Goal: Task Accomplishment & Management: Manage account settings

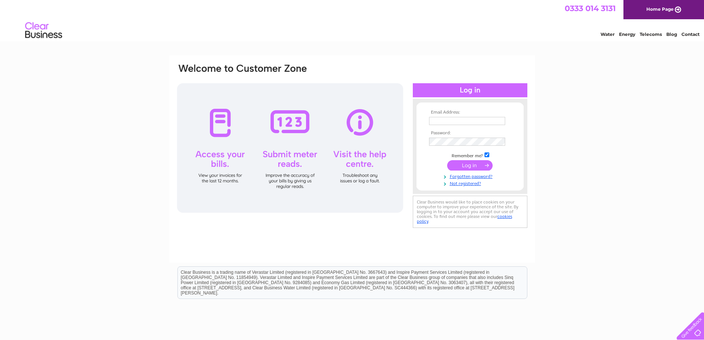
type input "skelly@hfdgroup.com"
click at [479, 167] on input "submit" at bounding box center [469, 165] width 45 height 10
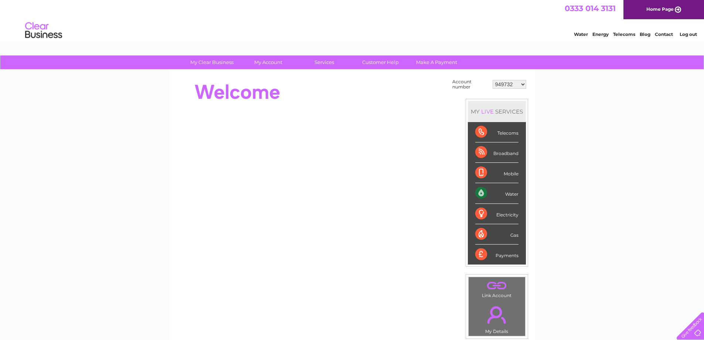
click at [506, 86] on select "949732 951902 951928 951929 955382 955447 955806 955937 956247 956364 956484 95…" at bounding box center [509, 84] width 34 height 9
select select "30319953"
click at [492, 80] on select "949732 951902 951928 951929 955382 955447 955806 955937 956247 956364 956484 95…" at bounding box center [509, 84] width 34 height 9
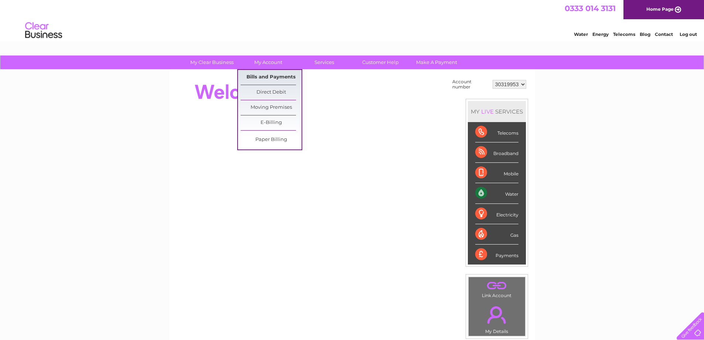
click at [270, 80] on link "Bills and Payments" at bounding box center [271, 77] width 61 height 15
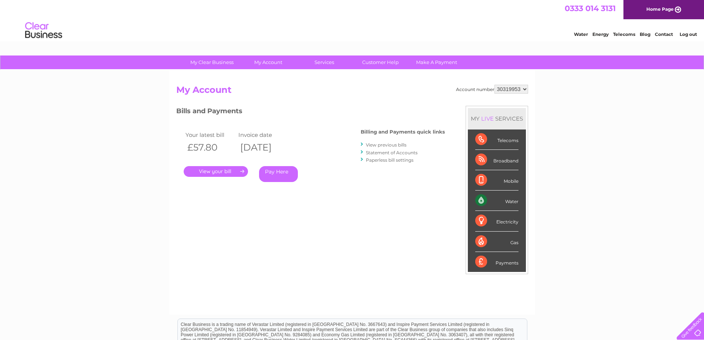
click at [236, 171] on link "." at bounding box center [216, 171] width 64 height 11
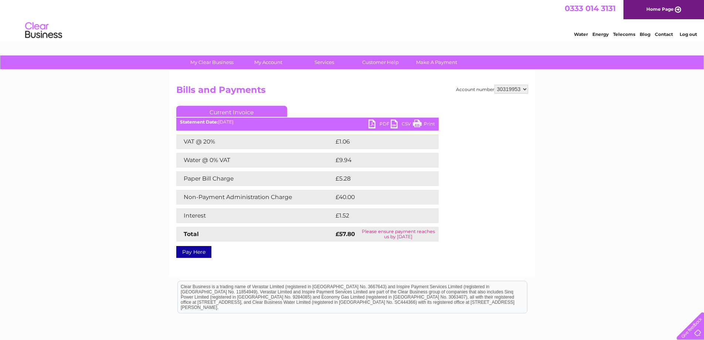
click at [373, 125] on link "PDF" at bounding box center [379, 124] width 22 height 11
